Goal: Task Accomplishment & Management: Manage account settings

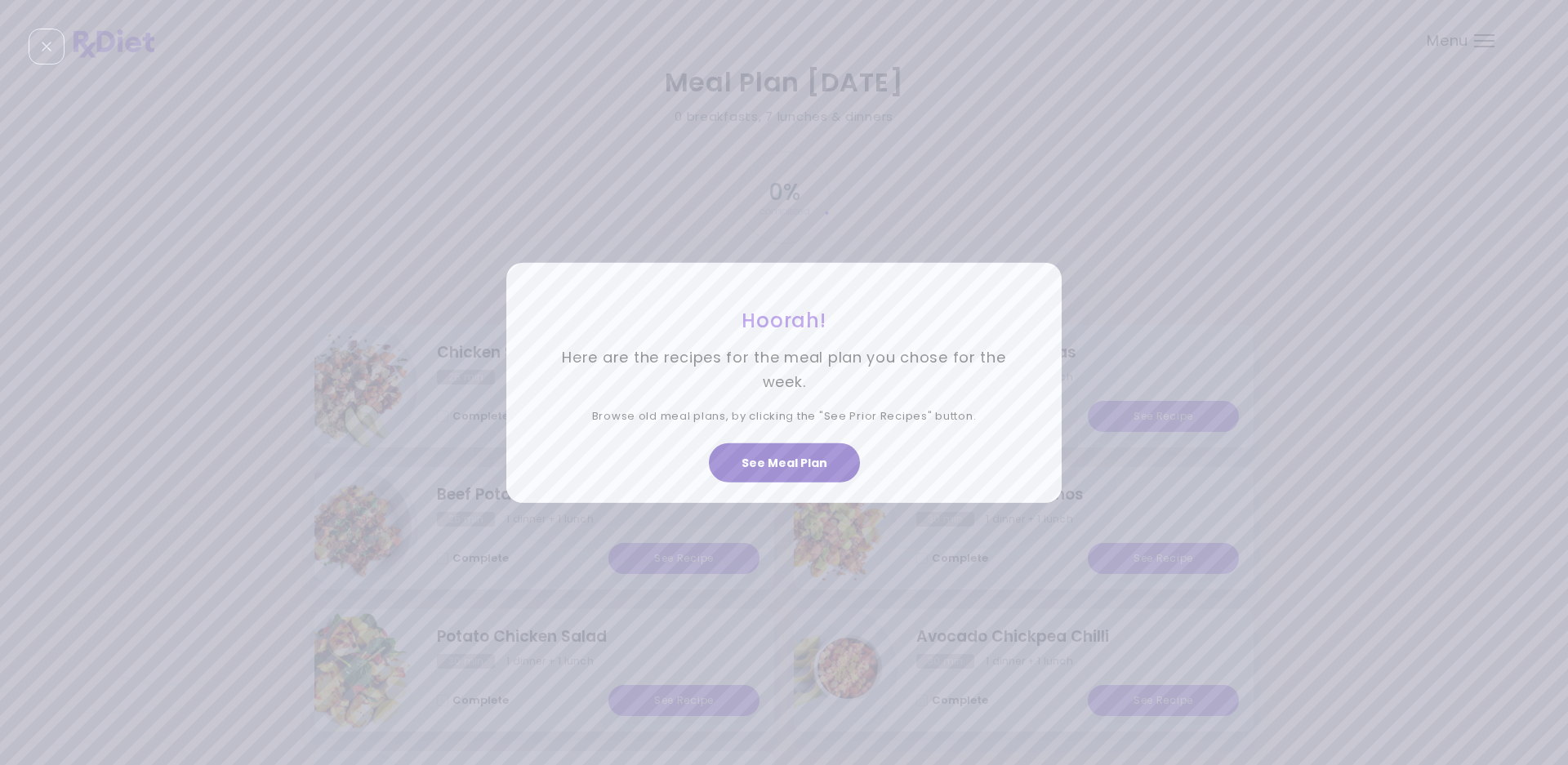
click at [812, 458] on button "See Meal Plan" at bounding box center [784, 462] width 151 height 39
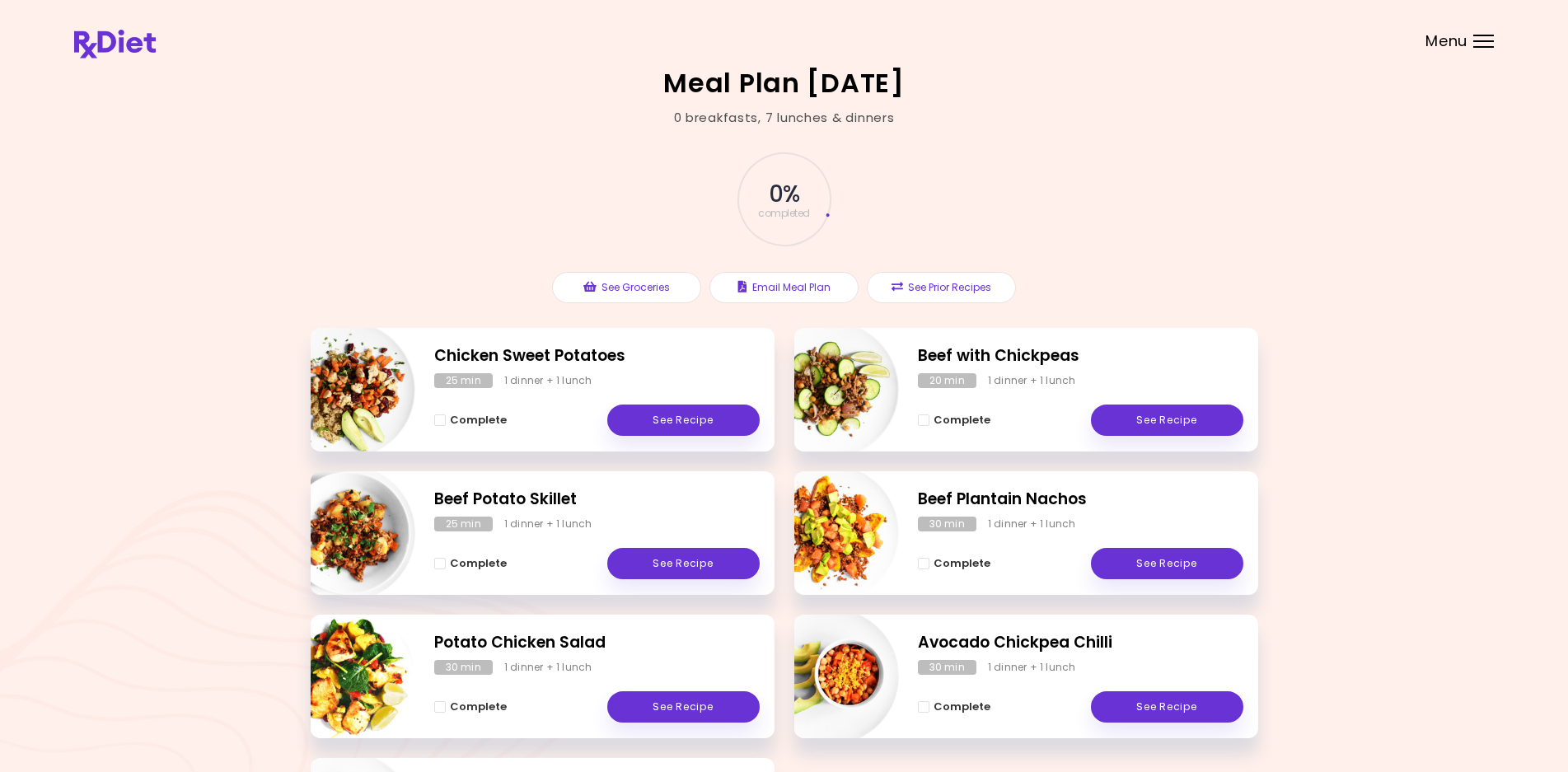
click at [1473, 39] on div "Menu" at bounding box center [1483, 41] width 21 height 13
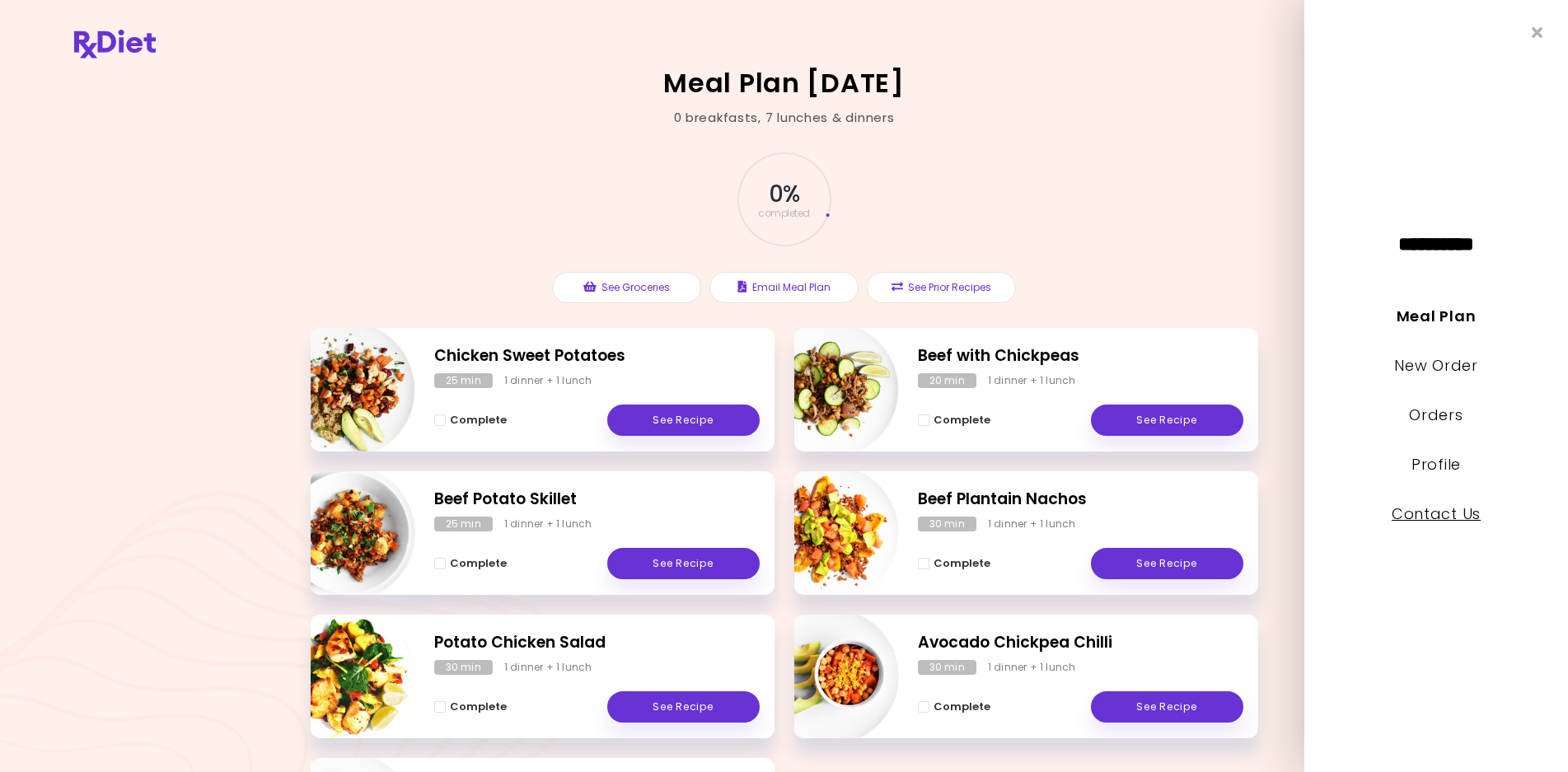
click at [1461, 515] on link "Contact Us" at bounding box center [1436, 514] width 89 height 21
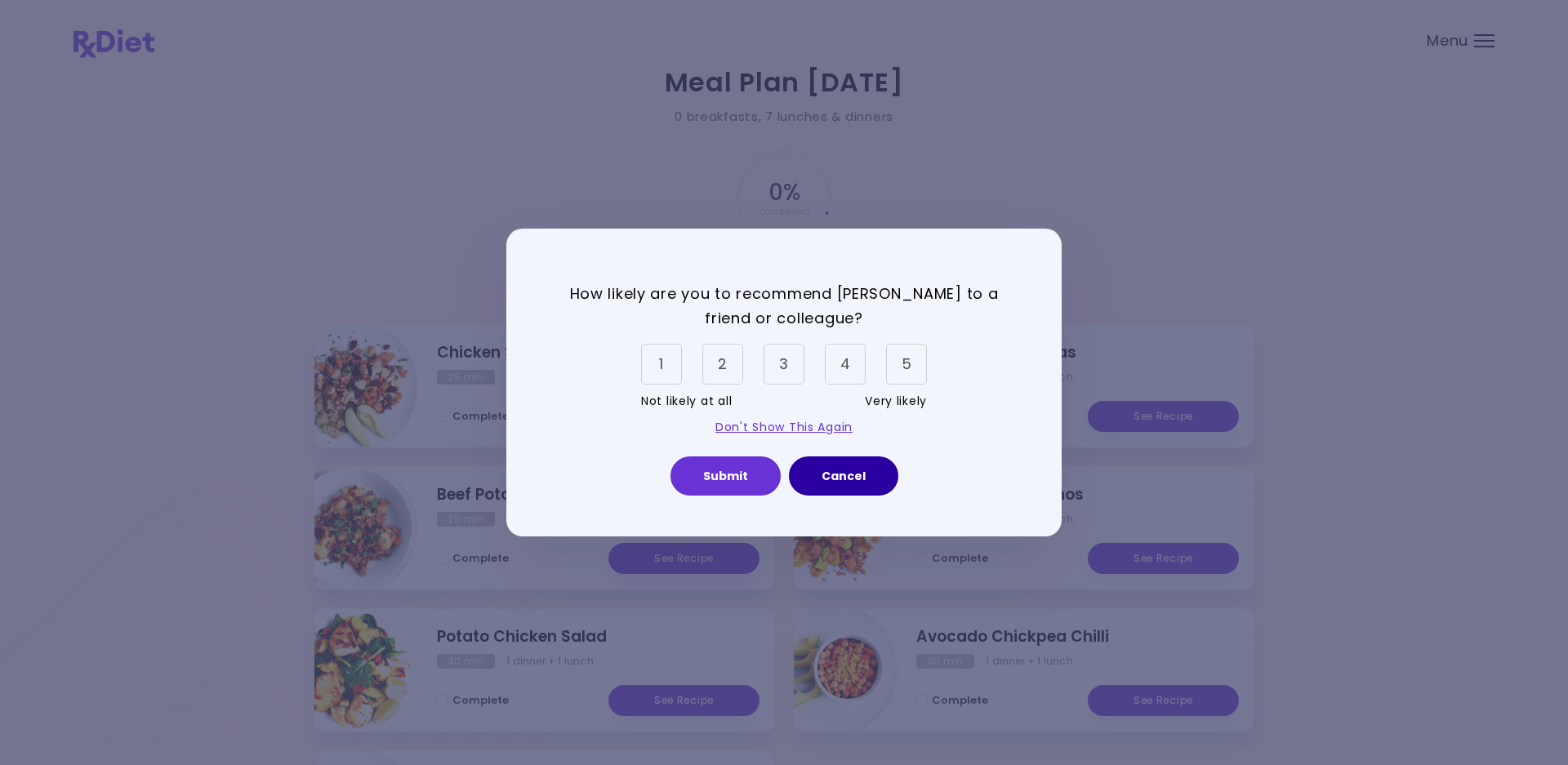
click at [852, 480] on button "Cancel" at bounding box center [843, 475] width 110 height 39
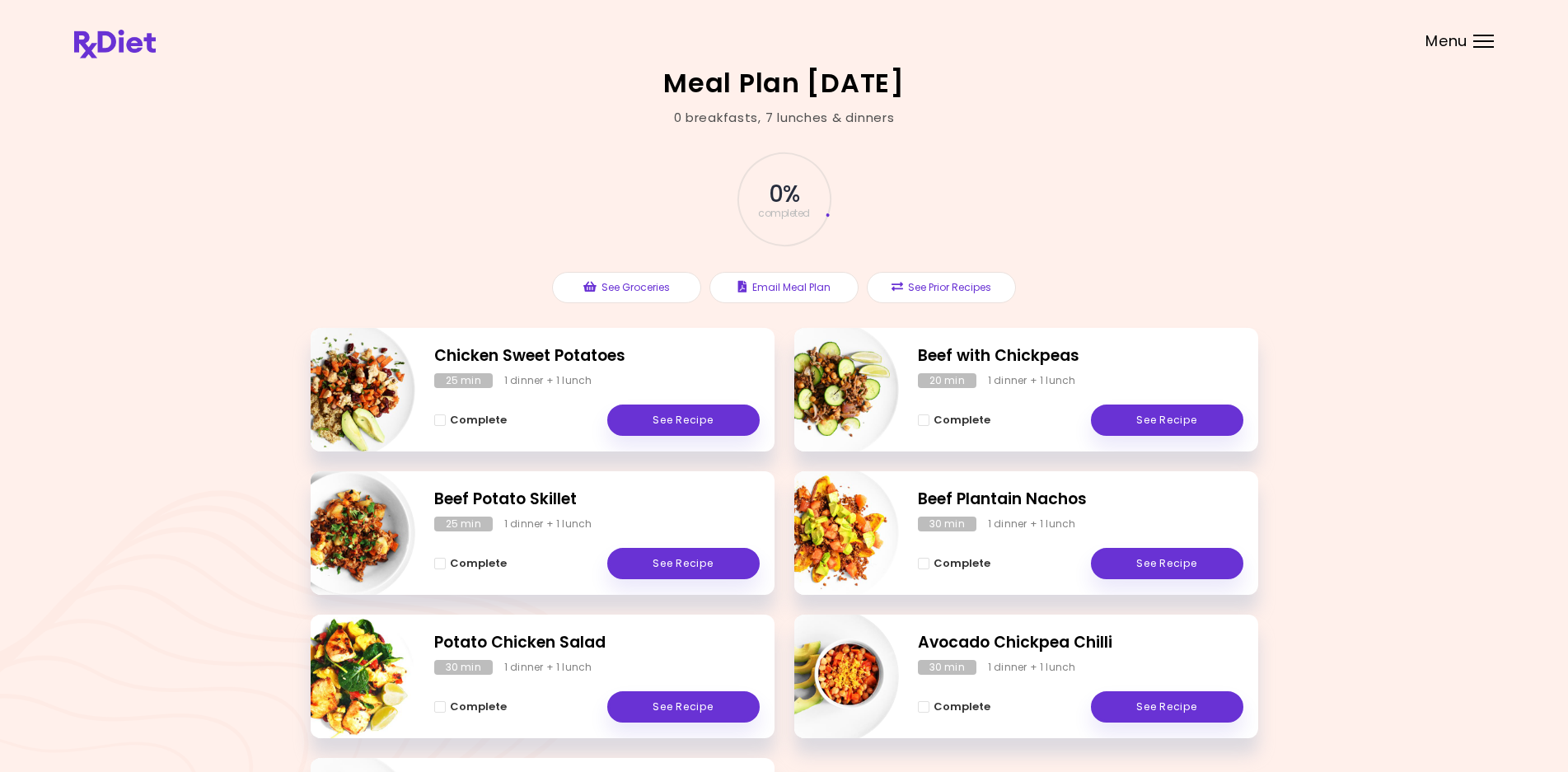
click at [1480, 41] on div at bounding box center [1483, 41] width 21 height 2
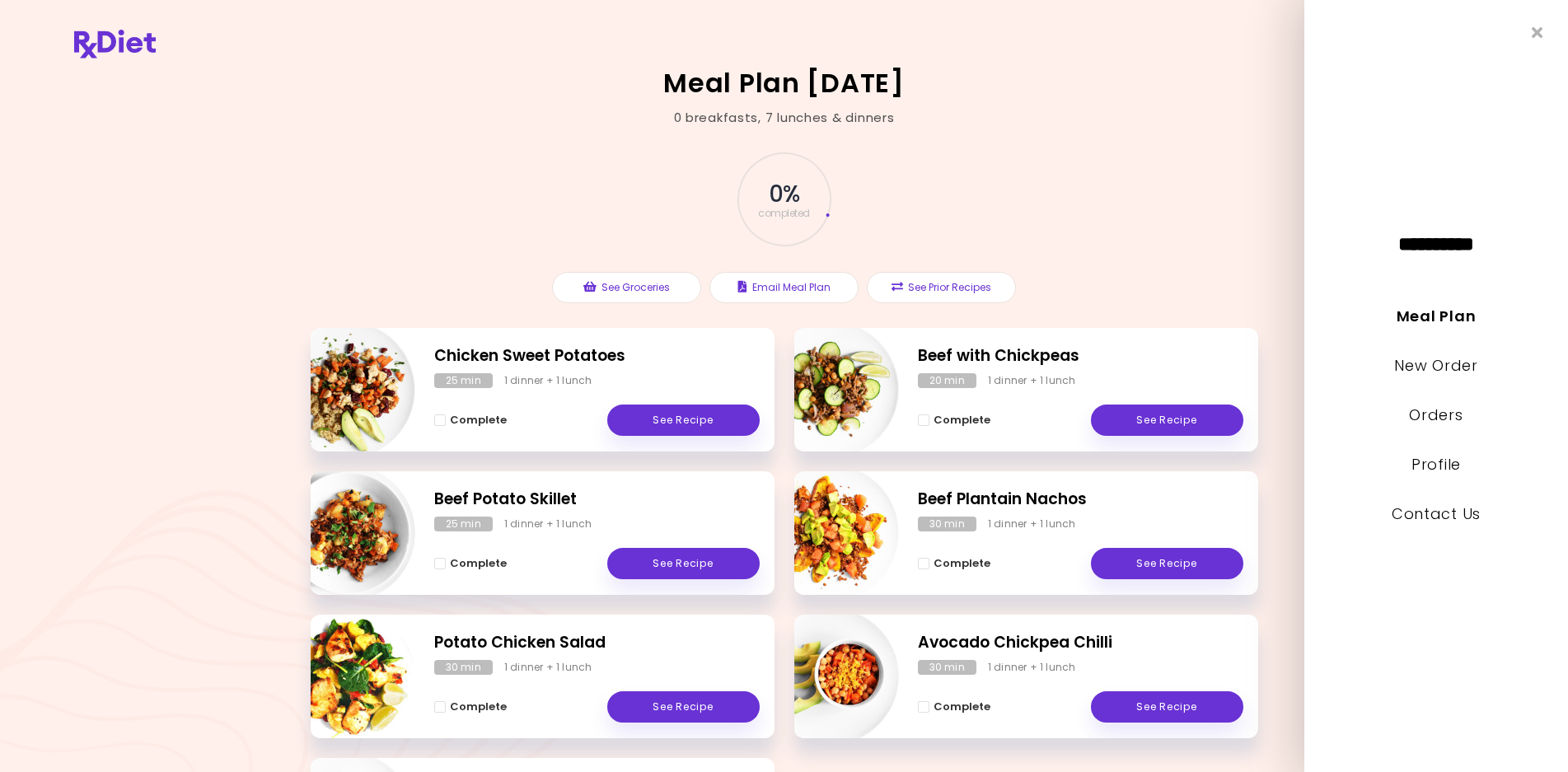
click at [1244, 192] on div "0 % completed See Groceries Email Meal Plan See Prior Recipes" at bounding box center [784, 227] width 947 height 201
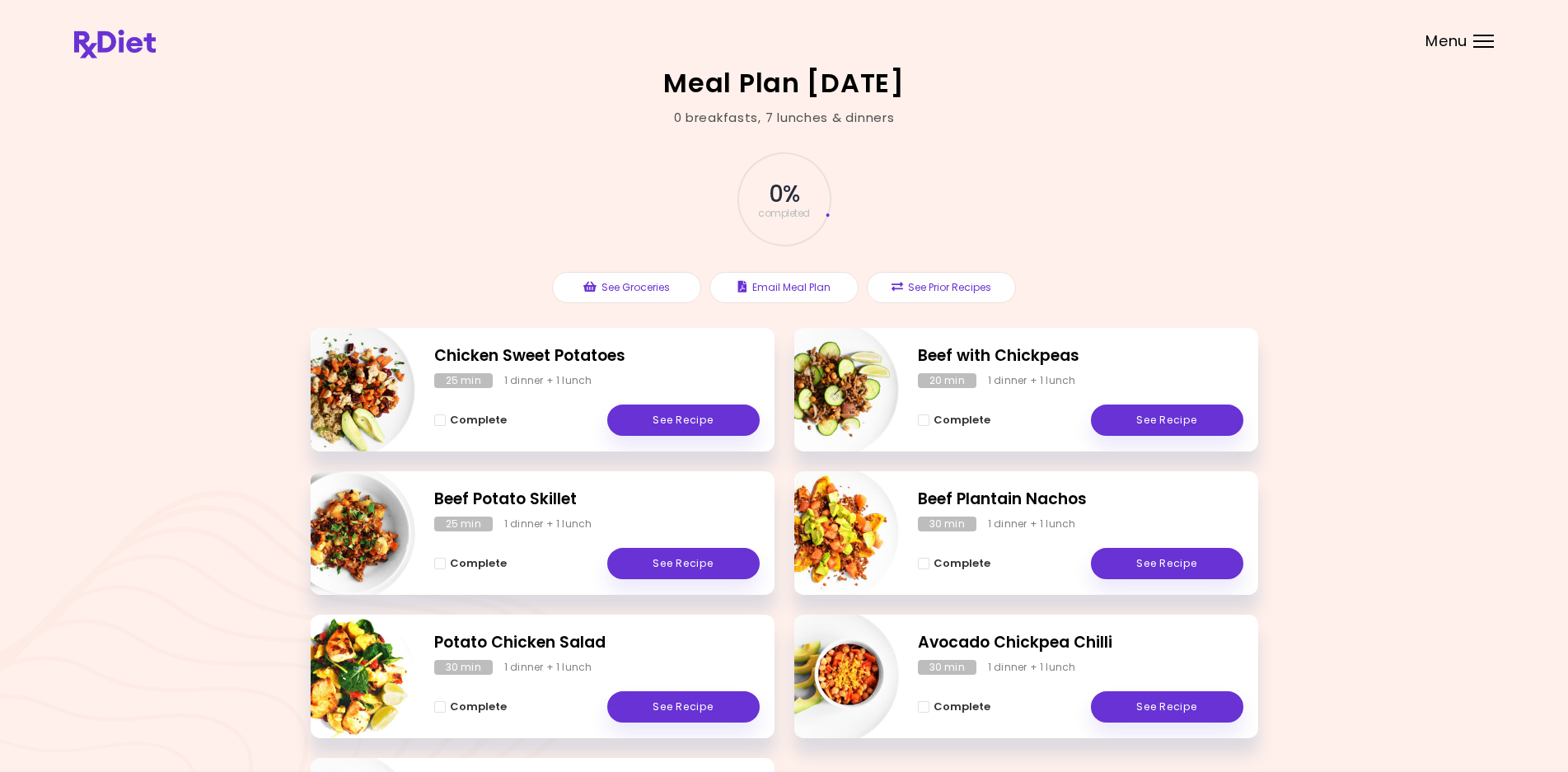
click at [1487, 44] on div "Menu" at bounding box center [1483, 41] width 21 height 13
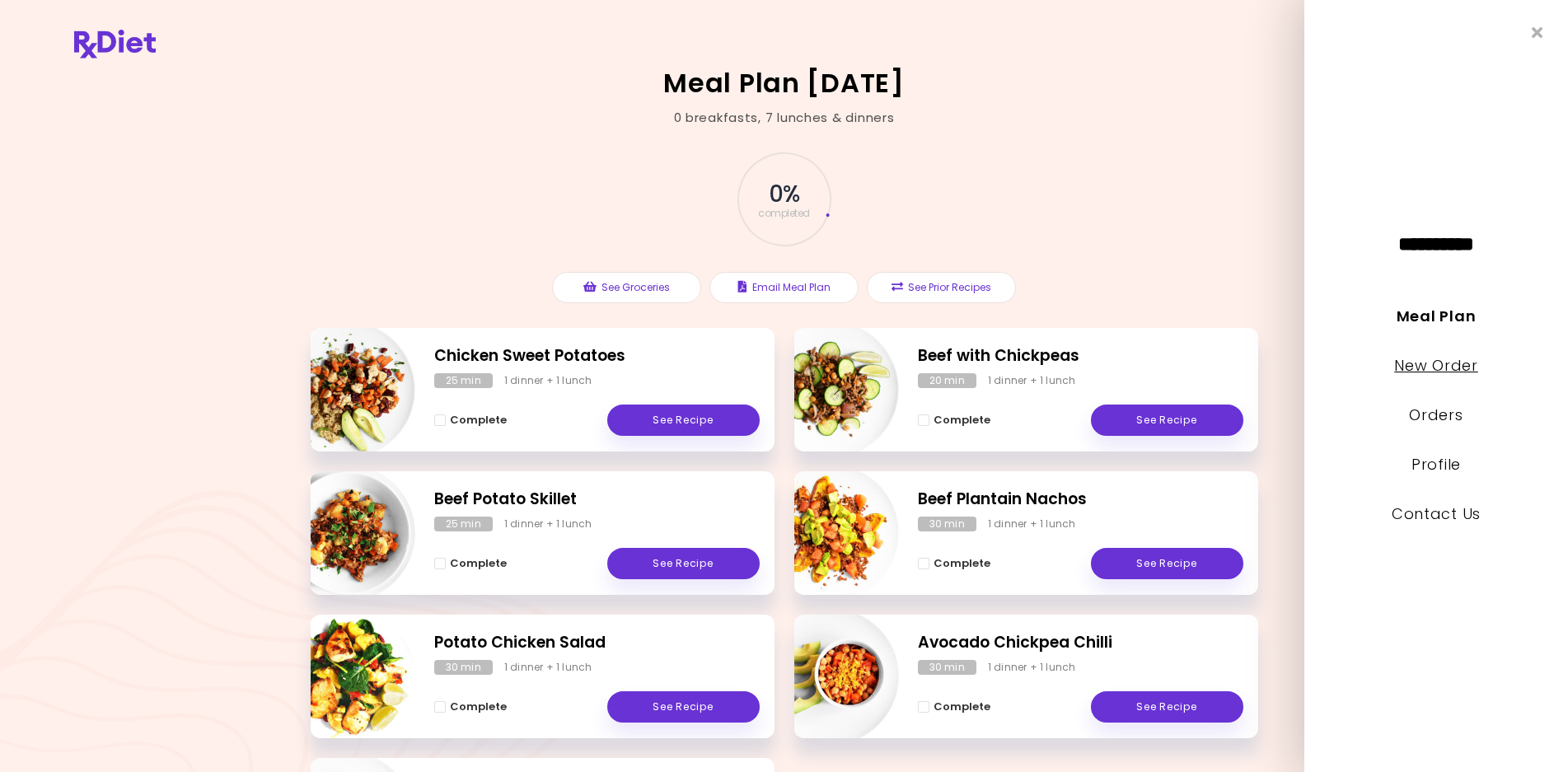
click at [1460, 369] on link "New Order" at bounding box center [1436, 365] width 83 height 21
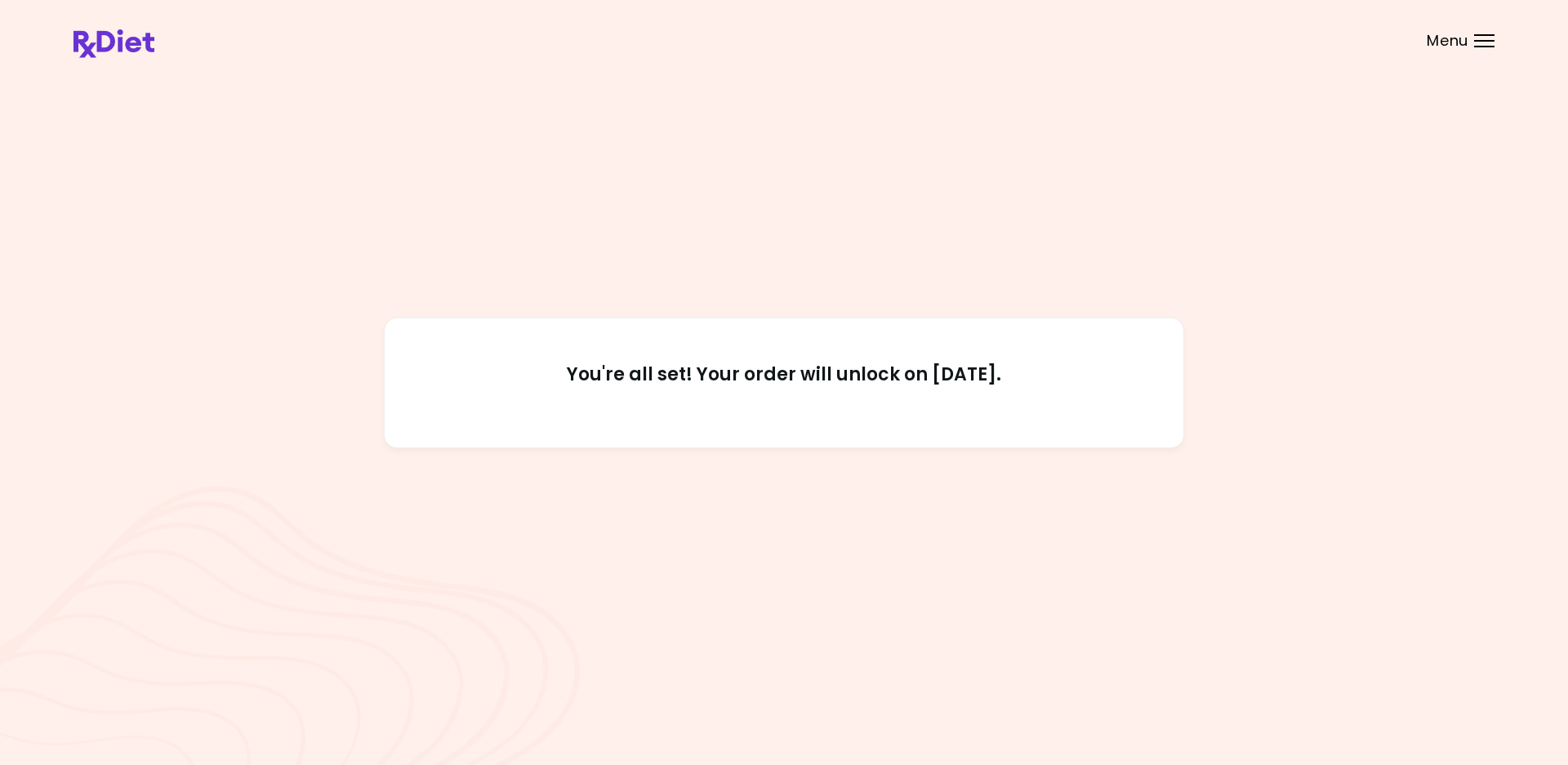
drag, startPoint x: 992, startPoint y: 375, endPoint x: 505, endPoint y: 368, distance: 487.1
click at [505, 368] on h2 "You're all set! Your order will unlock on [DATE]." at bounding box center [784, 382] width 726 height 39
